Goal: Task Accomplishment & Management: Use online tool/utility

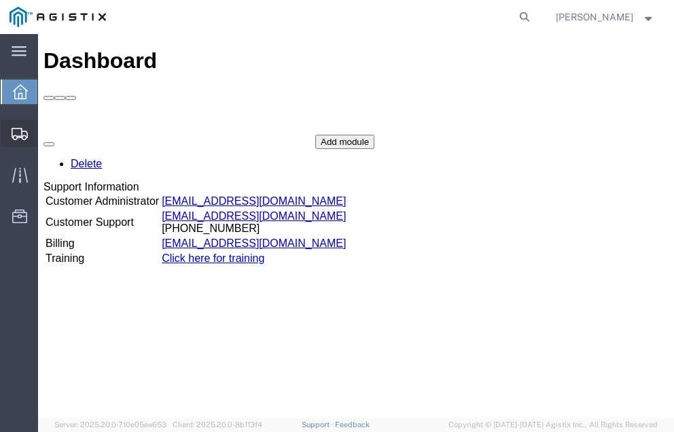
click at [0, 0] on span "Shipment Manager" at bounding box center [0, 0] width 0 height 0
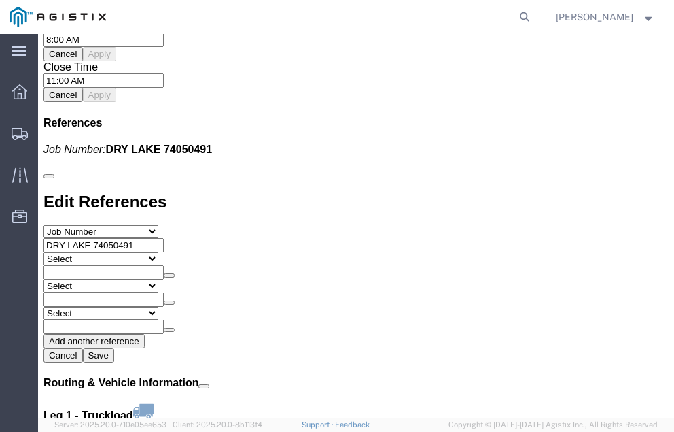
scroll to position [1623, 0]
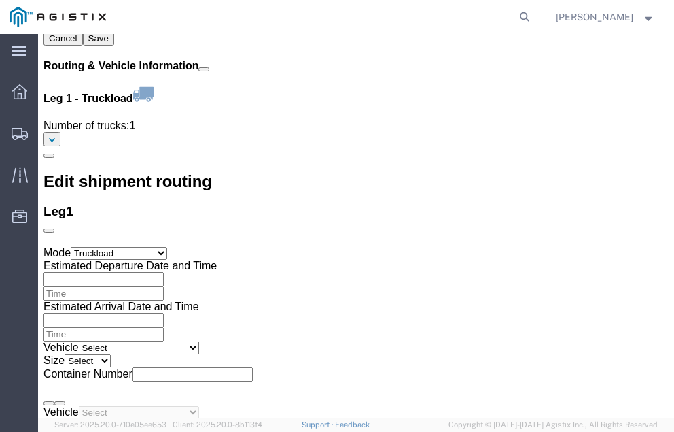
click link "Confirm"
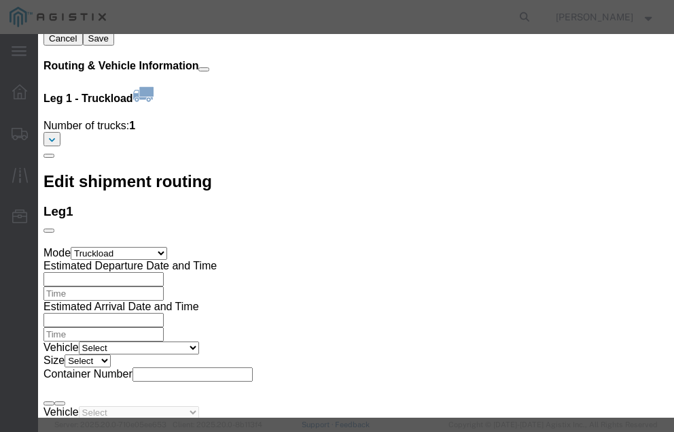
click input "checkbox"
checkbox input "true"
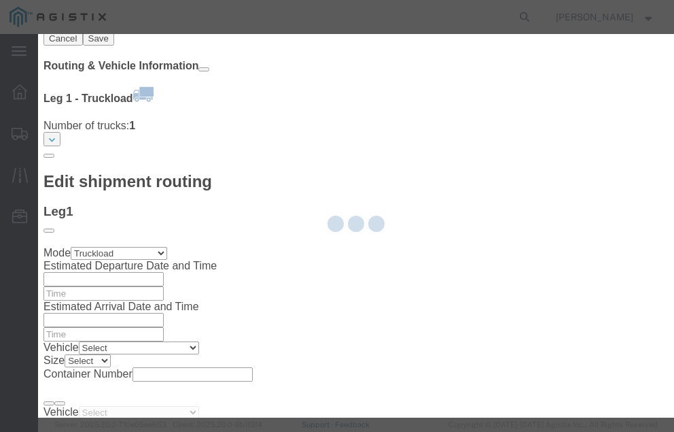
type input "[PERSON_NAME]"
type input "[PHONE_NUMBER]"
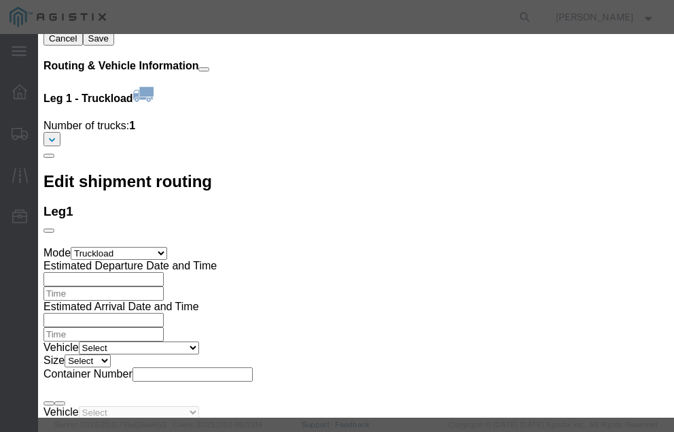
click input "text"
type input "56997189"
click button "Submit"
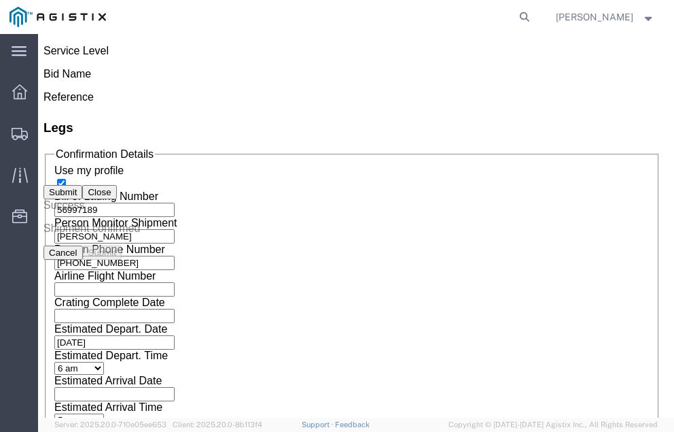
scroll to position [0, 0]
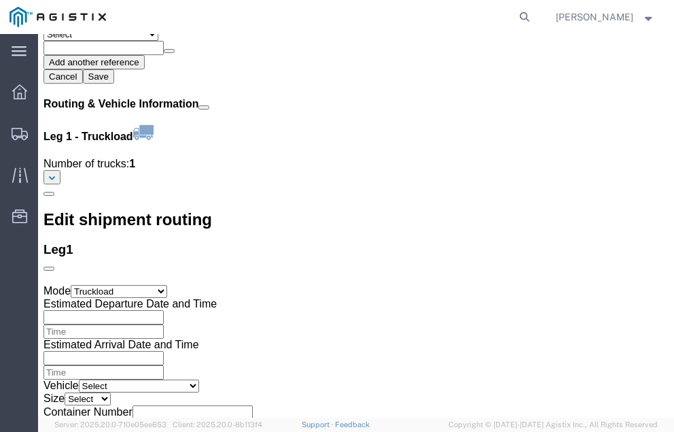
scroll to position [1587, 0]
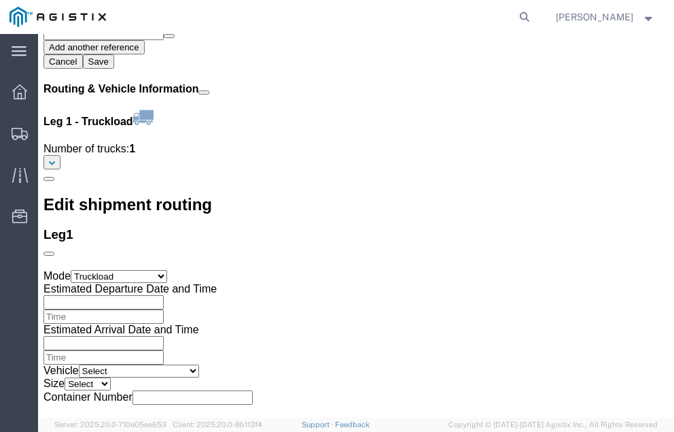
click link "Confirm"
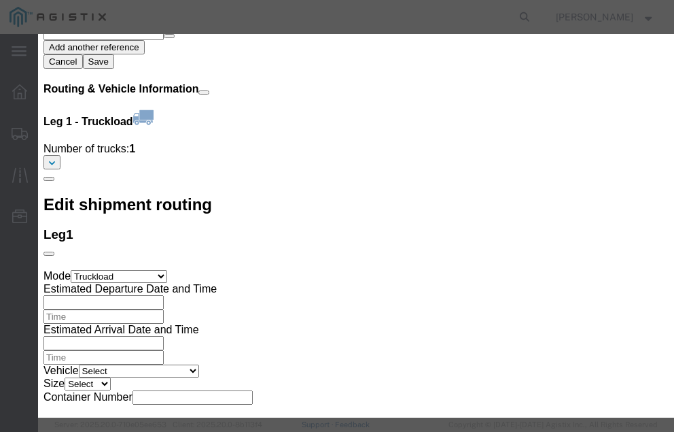
click input "checkbox"
checkbox input "true"
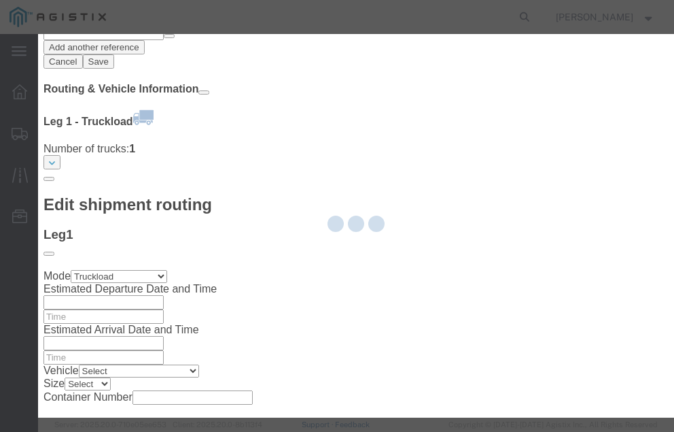
type input "[PERSON_NAME]"
type input "[PHONE_NUMBER]"
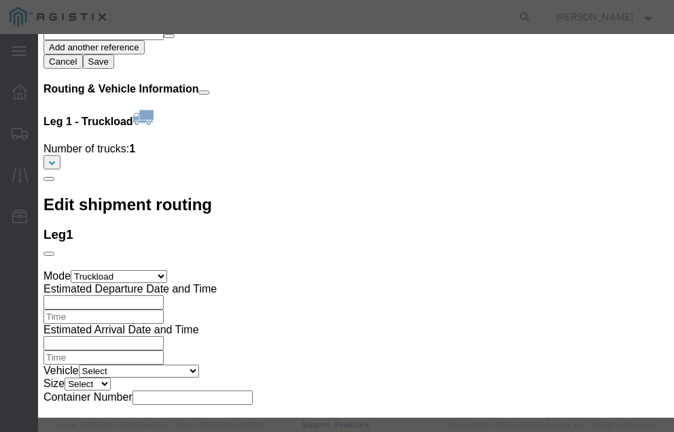
click input "text"
type input "56997628"
click button "Submit"
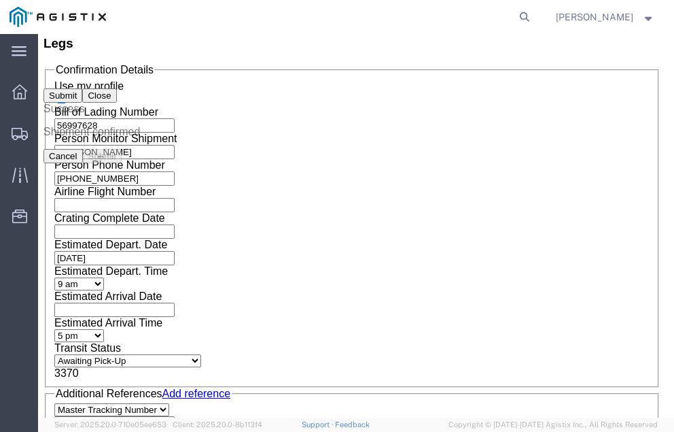
scroll to position [0, 0]
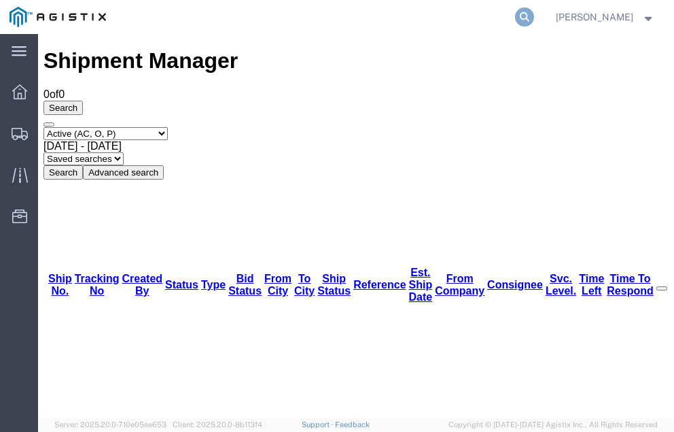
click at [534, 16] on icon at bounding box center [524, 16] width 19 height 19
type input "56952156"
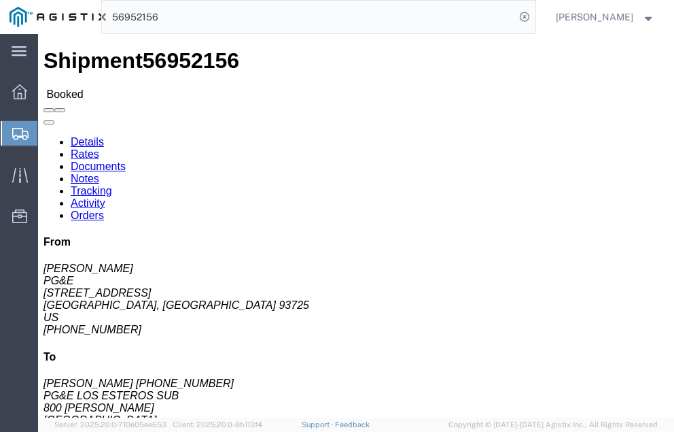
click link "Tracking"
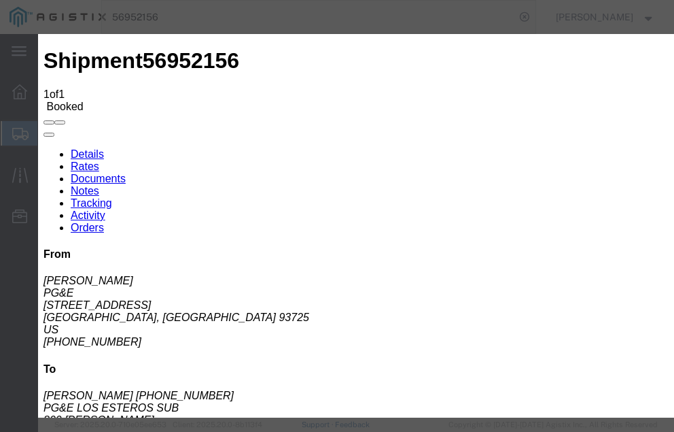
type input "[DATE]"
type input "12:00 PM"
select select "DELIVRED"
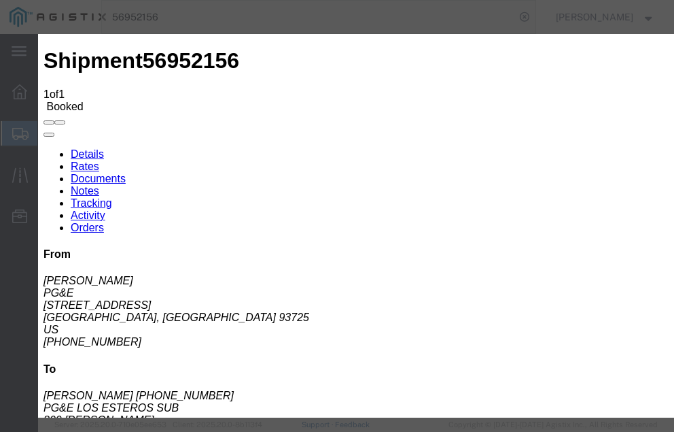
type input "[DATE]"
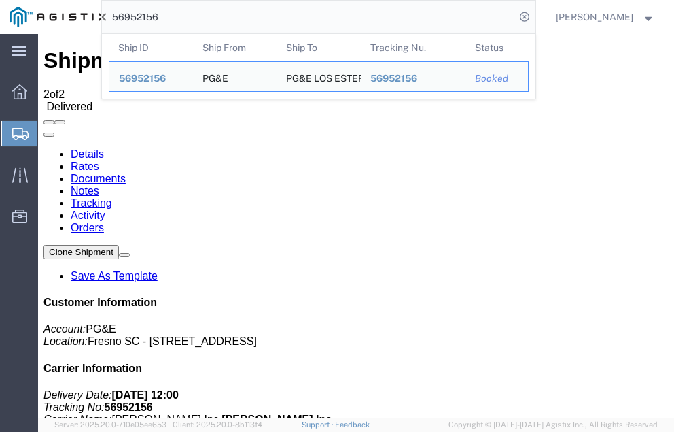
click at [192, 16] on input "56952156" at bounding box center [308, 17] width 413 height 33
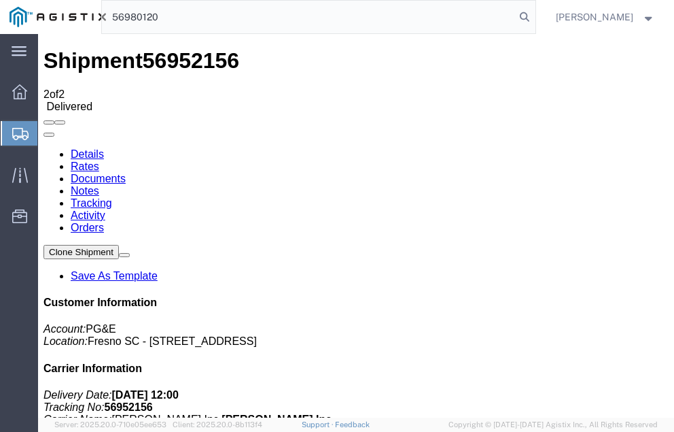
type input "56980120"
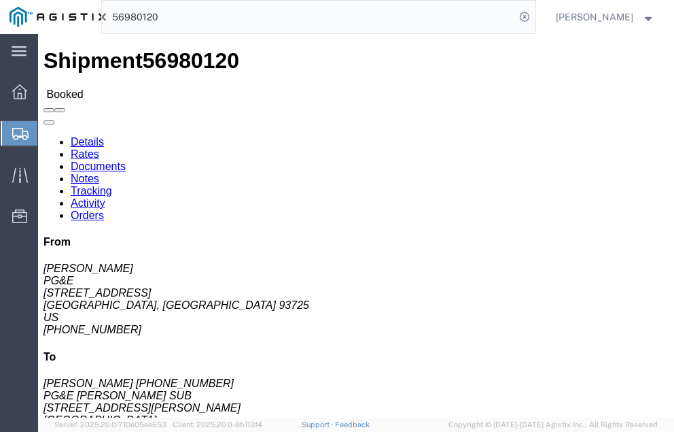
click link "Tracking"
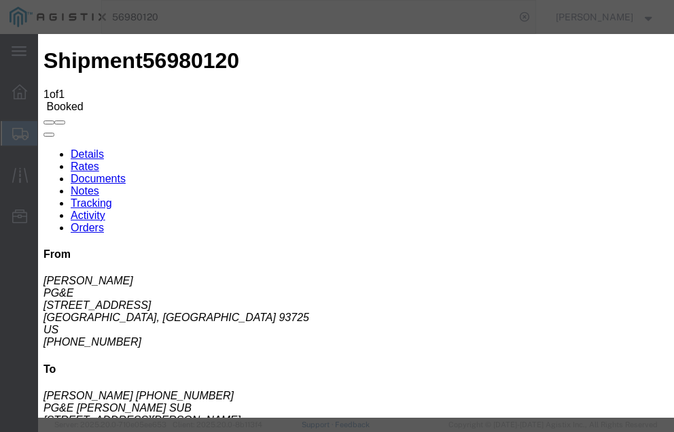
type input "[DATE]"
type input "12:00 PM"
select select "DELIVRED"
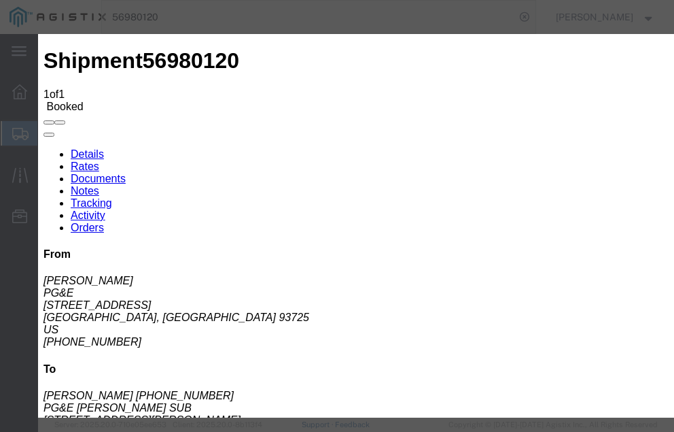
type input "[DATE]"
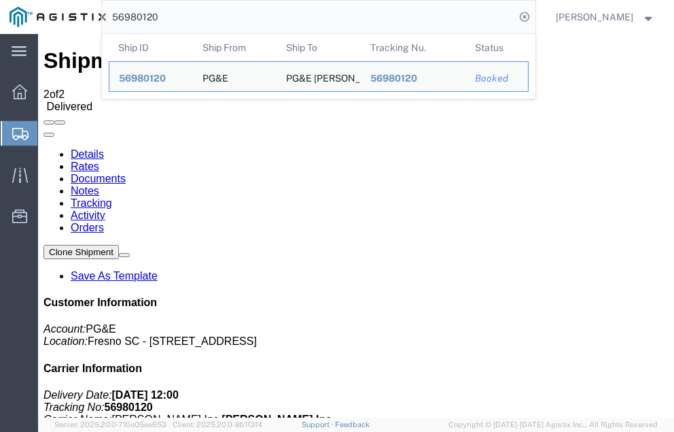
click at [192, 15] on input "56980120" at bounding box center [308, 17] width 413 height 33
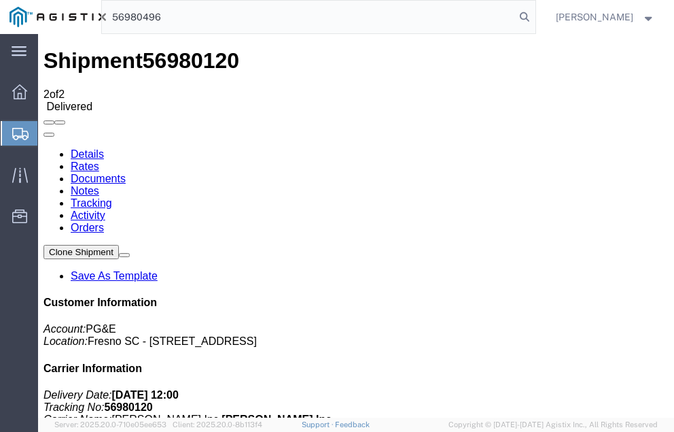
type input "56980496"
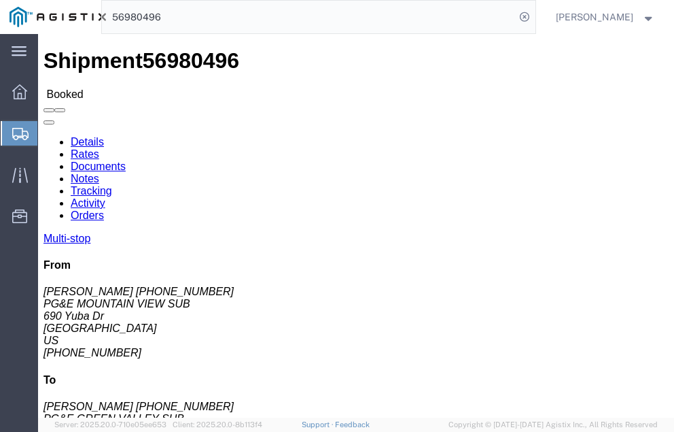
click link "Tracking"
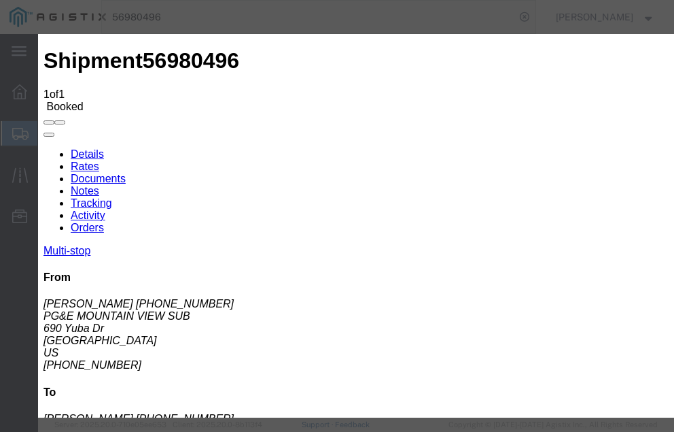
type input "[DATE]"
type input "12:00 PM"
select select "DELIVRED"
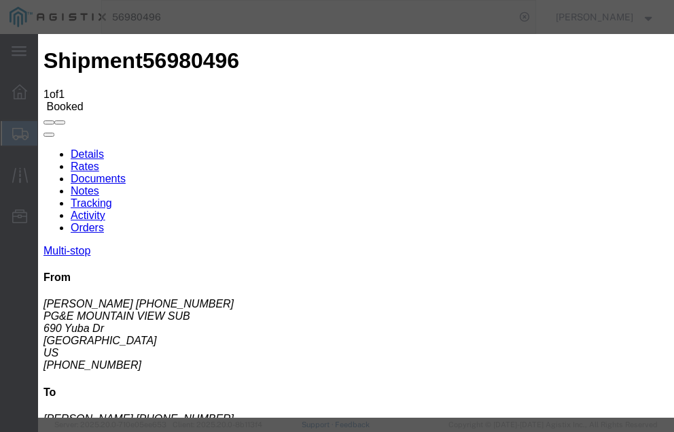
type input "[DATE]"
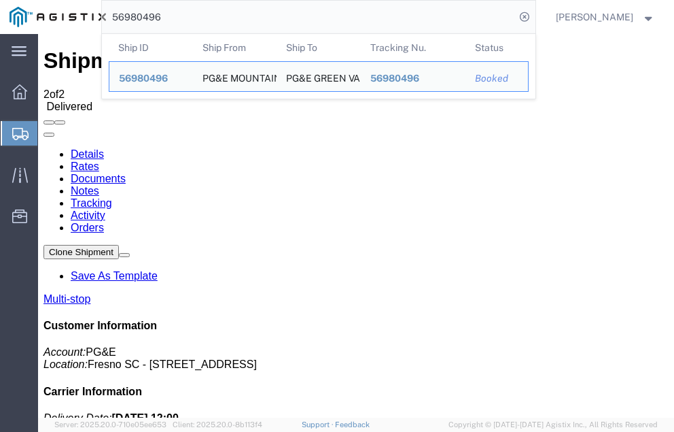
click at [197, 14] on input "56980496" at bounding box center [308, 17] width 413 height 33
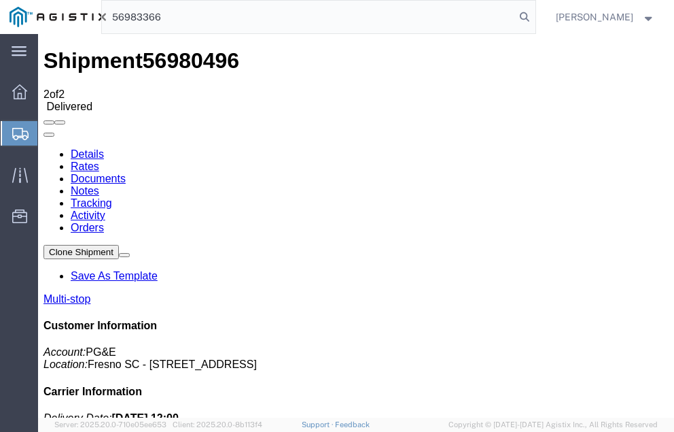
type input "56983366"
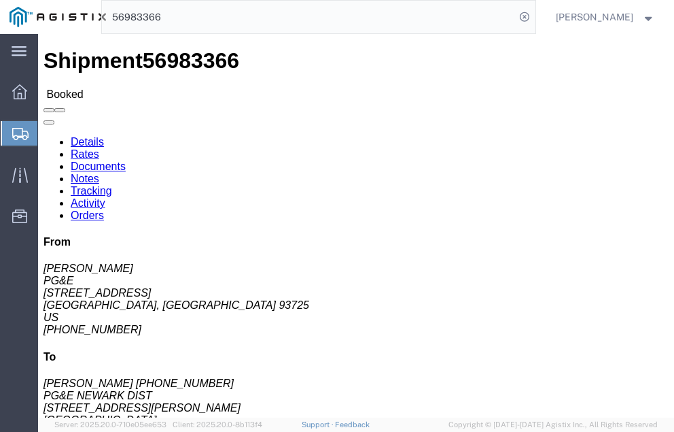
click link "Tracking"
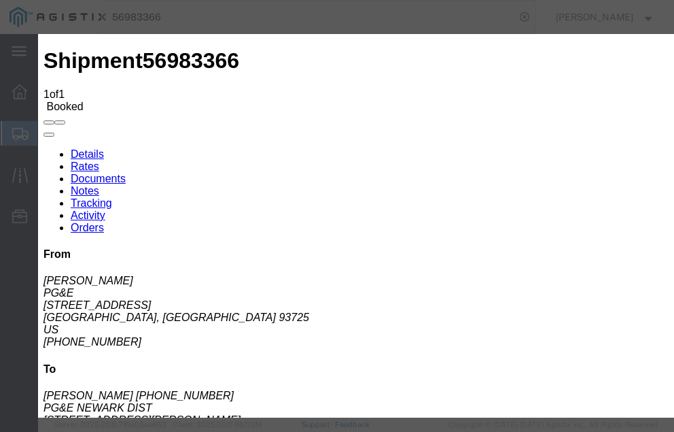
type input "[DATE]"
type input "12:00 PM"
select select "DELIVRED"
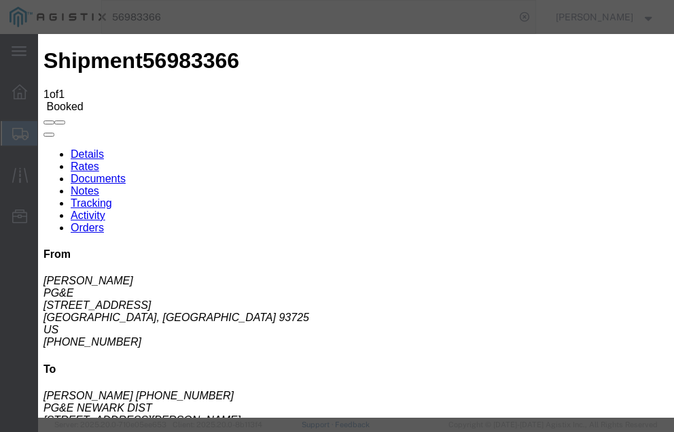
type input "[DATE]"
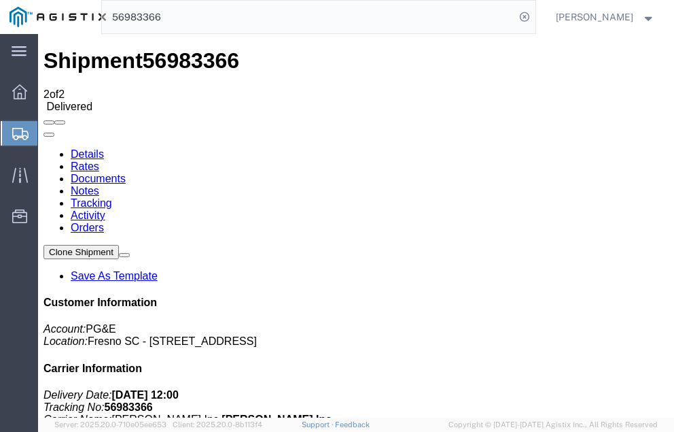
click at [194, 14] on input "56983366" at bounding box center [308, 17] width 413 height 33
type input "56983404"
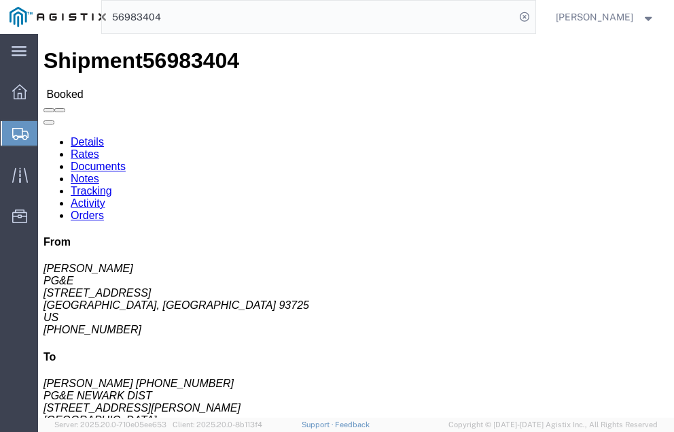
click link "Tracking"
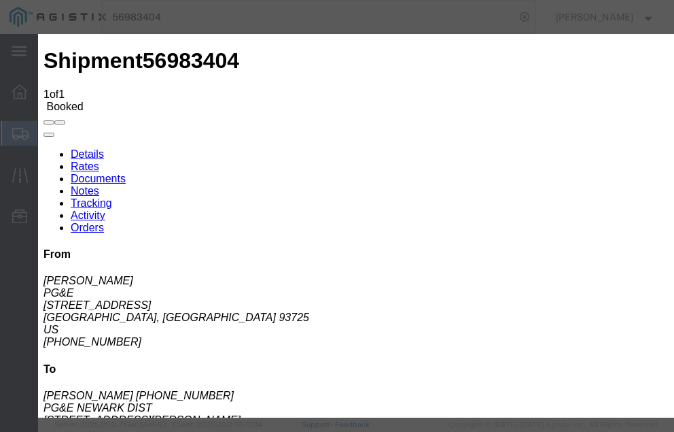
type input "[DATE]"
type input "12:00 PM"
select select "DELIVRED"
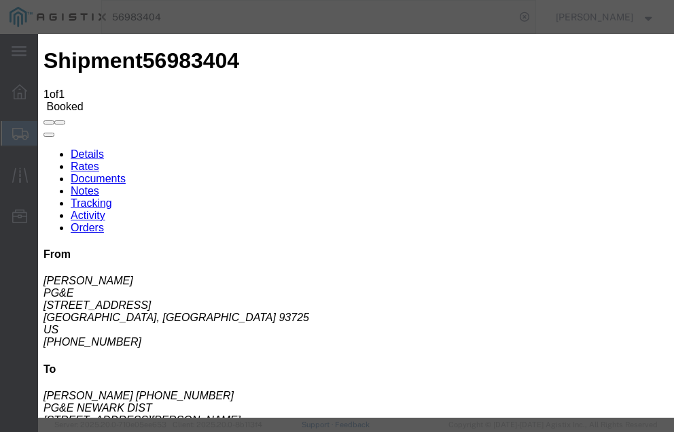
type input "[DATE]"
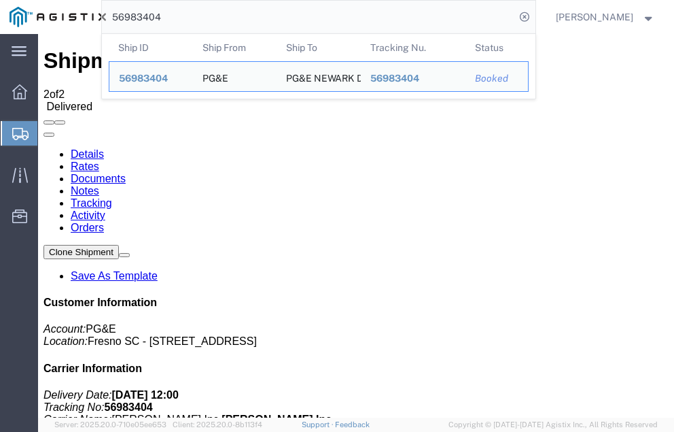
click at [194, 15] on input "56983404" at bounding box center [308, 17] width 413 height 33
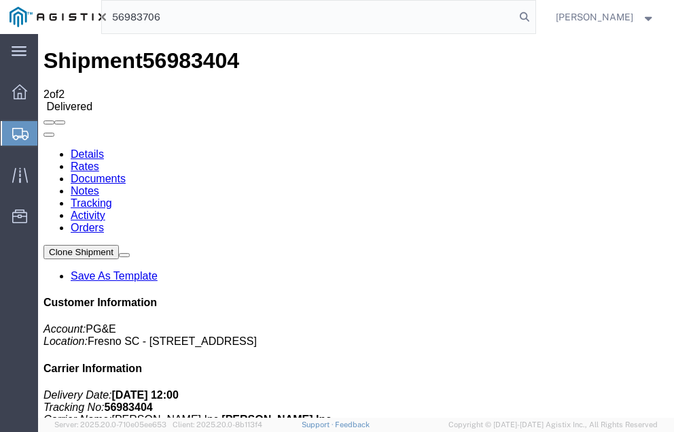
type input "56983706"
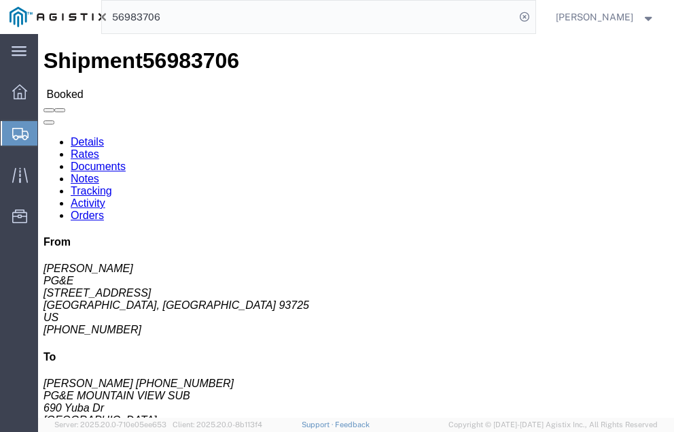
click link "Tracking"
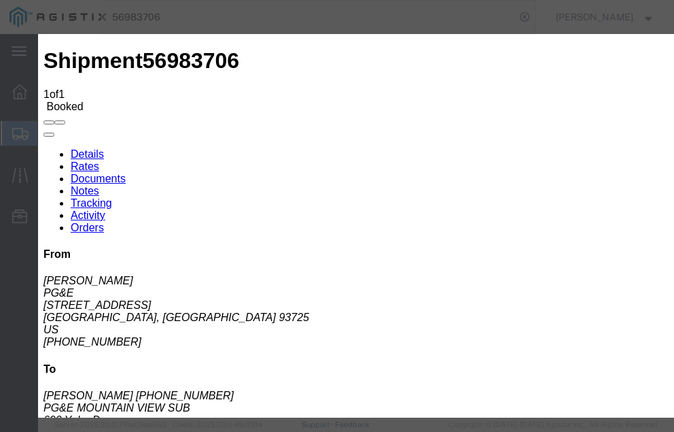
type input "[DATE]"
type input "12:00 PM"
select select "DELIVRED"
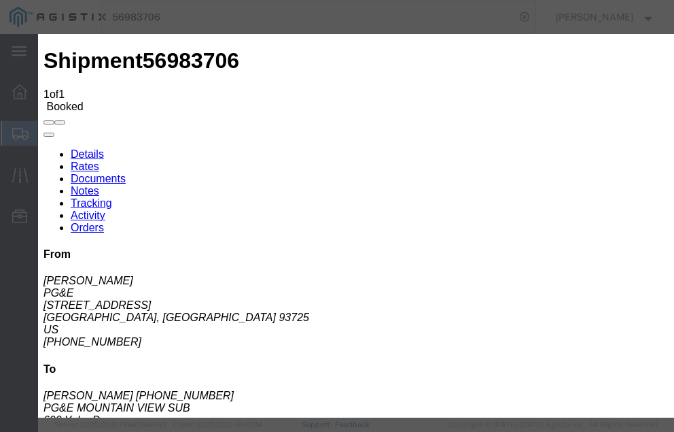
type input "[DATE]"
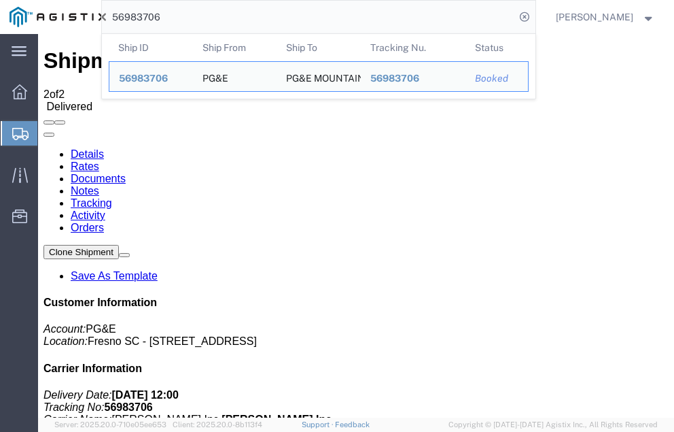
click at [192, 14] on input "56983706" at bounding box center [308, 17] width 413 height 33
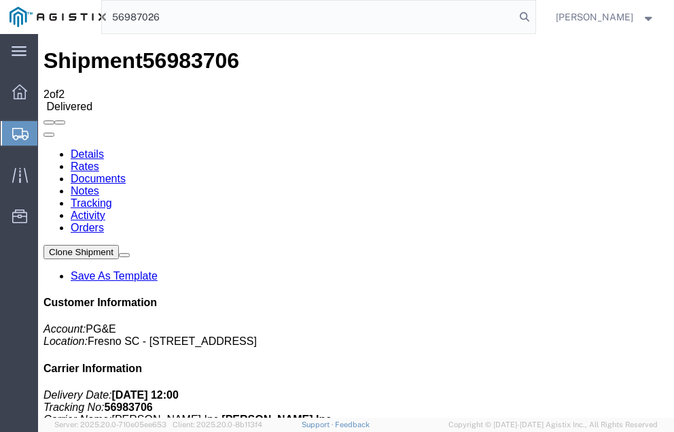
type input "56987026"
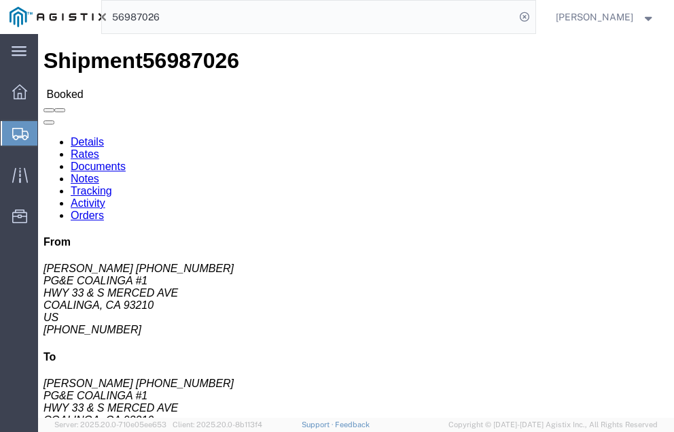
click link "Tracking"
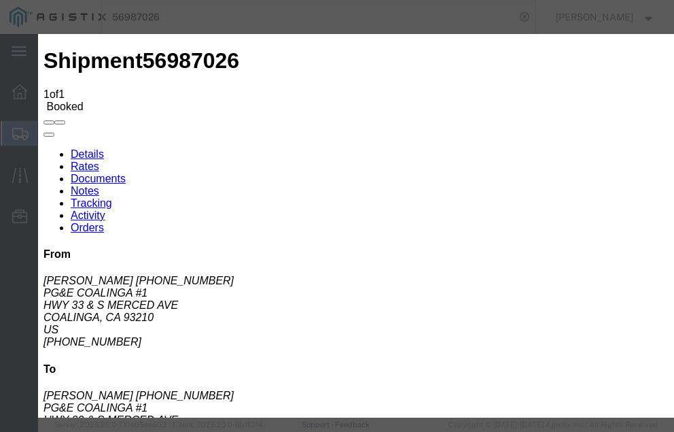
type input "[DATE]"
type input "12:00 PM"
select select "DELIVRED"
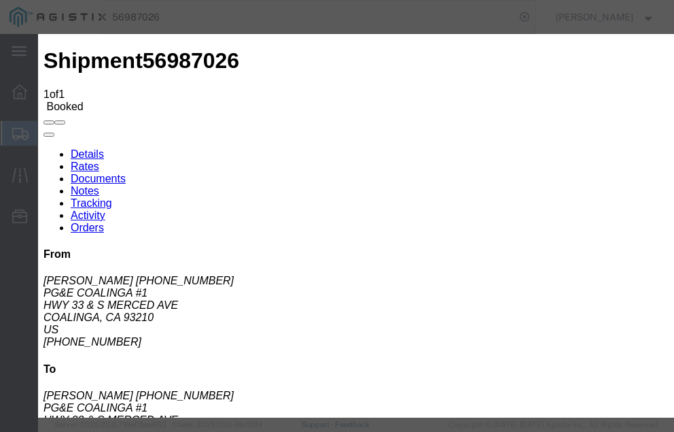
type input "[DATE]"
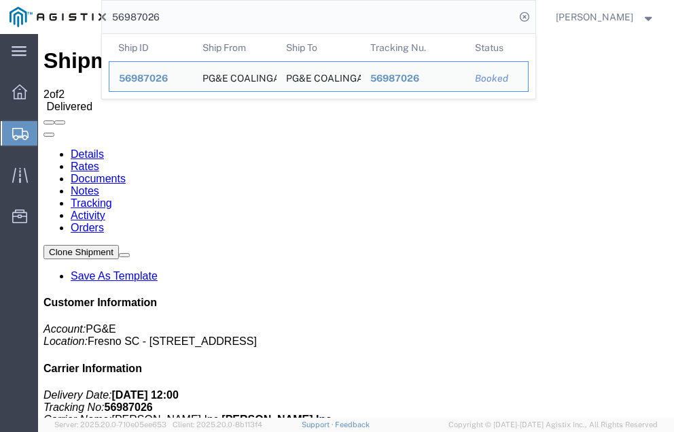
click at [190, 16] on input "56987026" at bounding box center [308, 17] width 413 height 33
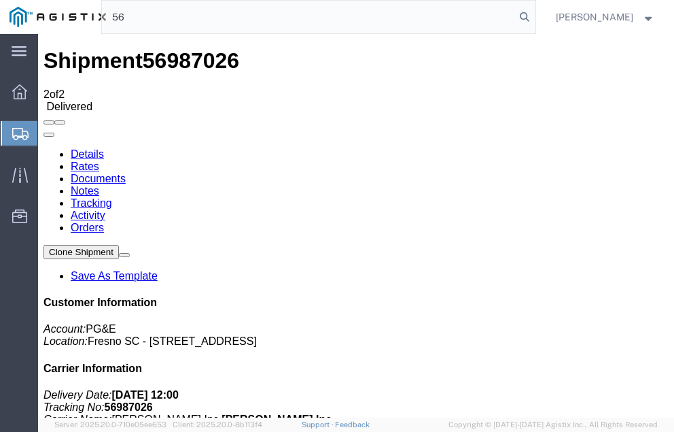
type input "5"
